Goal: Find specific page/section: Find specific page/section

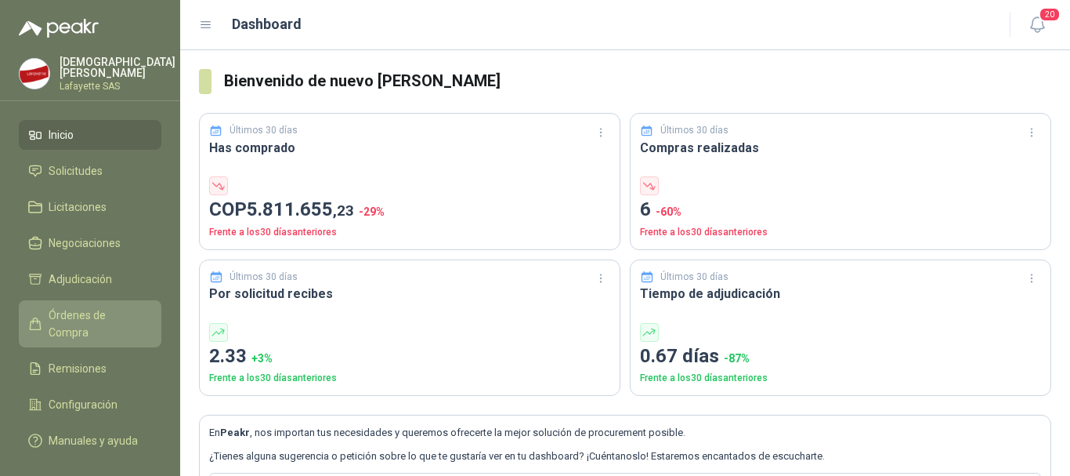
click at [96, 313] on span "Órdenes de Compra" at bounding box center [98, 323] width 98 height 34
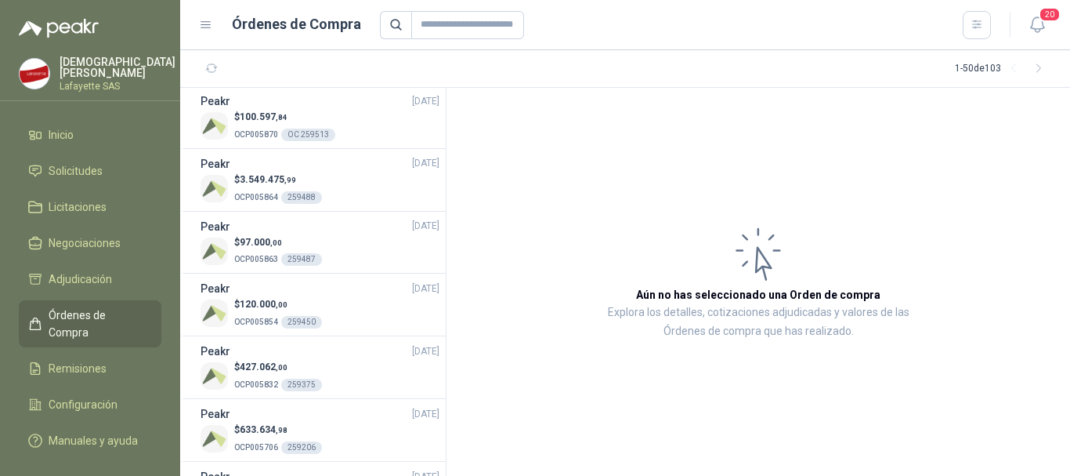
scroll to position [1646, 0]
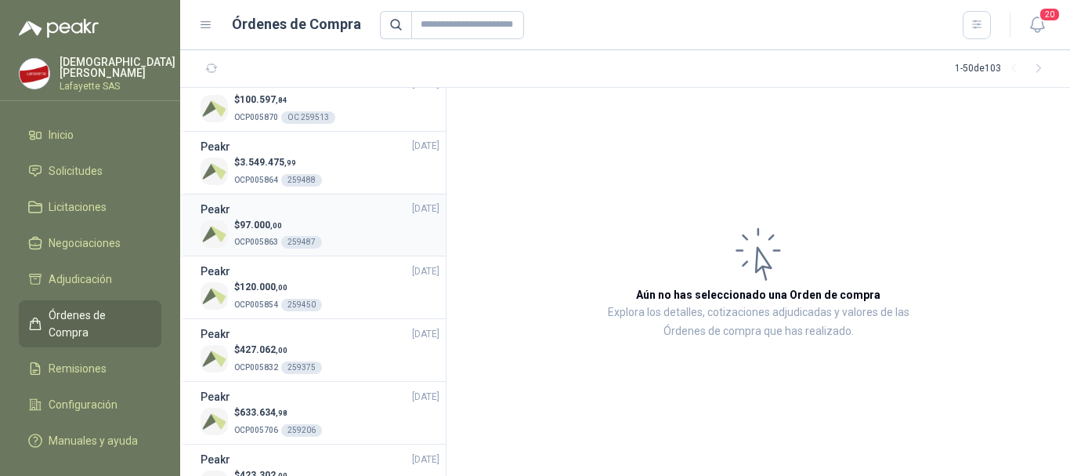
click at [339, 226] on div "$ 97.000 ,00 OCP005863 259487" at bounding box center [320, 234] width 239 height 32
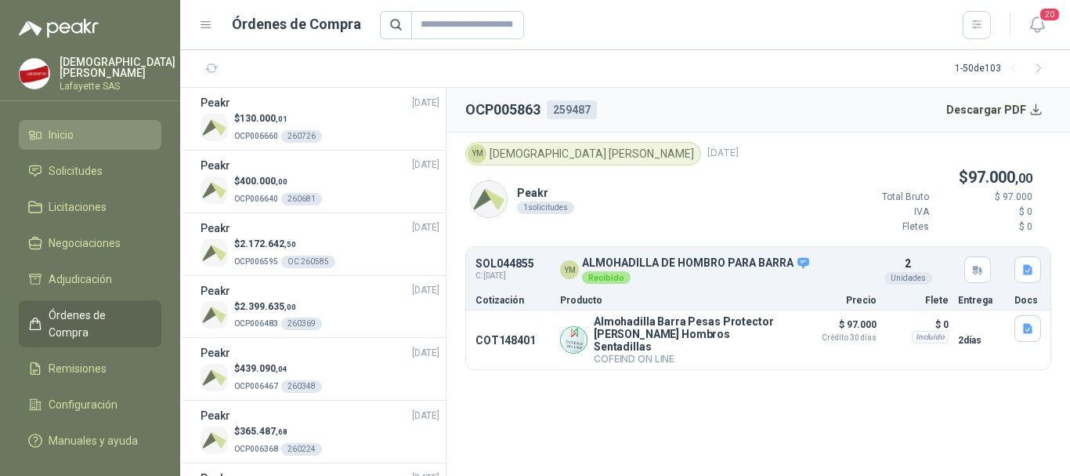
click at [74, 141] on link "Inicio" at bounding box center [90, 135] width 143 height 30
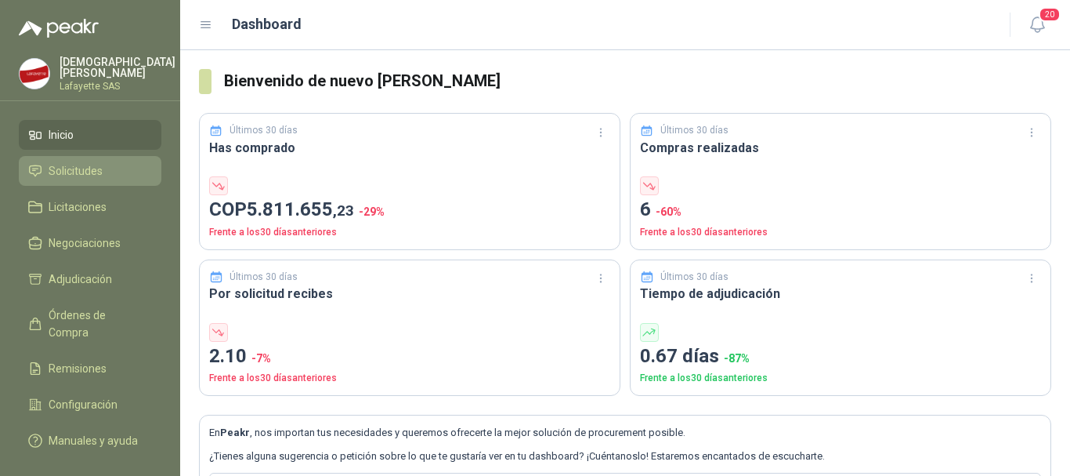
click at [84, 173] on span "Solicitudes" at bounding box center [76, 170] width 54 height 17
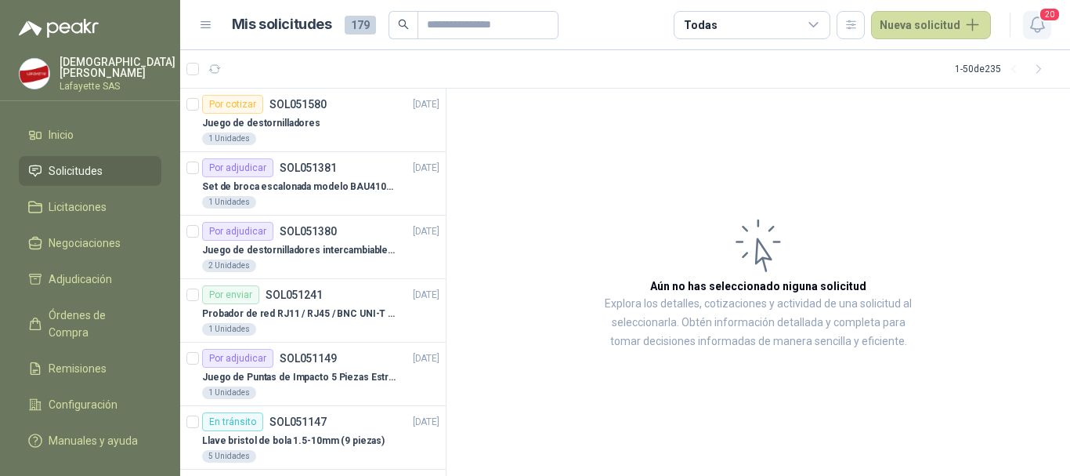
click at [1037, 28] on icon "button" at bounding box center [1038, 25] width 20 height 20
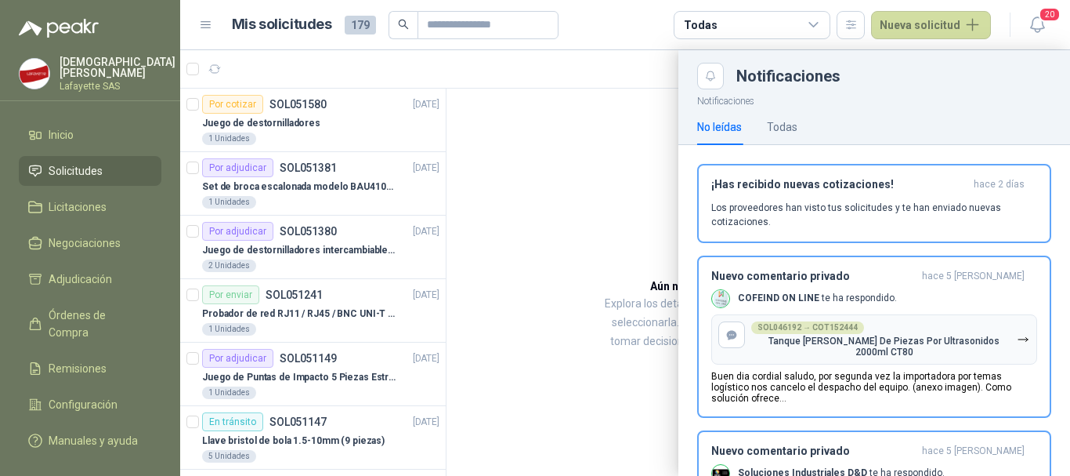
click at [563, 216] on div at bounding box center [625, 262] width 890 height 425
